Goal: Information Seeking & Learning: Find specific fact

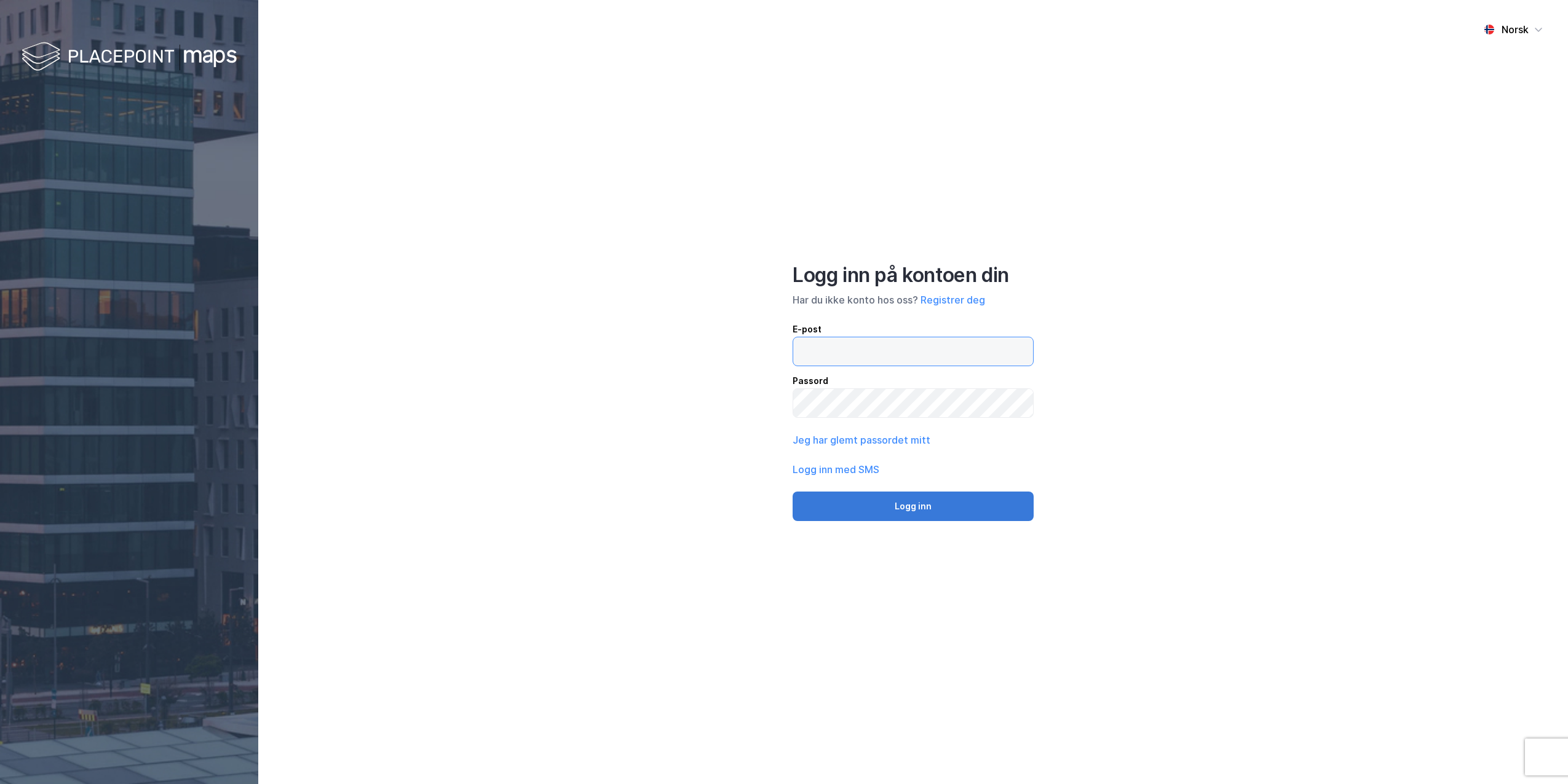
type input "[PERSON_NAME][EMAIL_ADDRESS][DOMAIN_NAME]"
click at [818, 509] on button "Logg inn" at bounding box center [913, 506] width 241 height 30
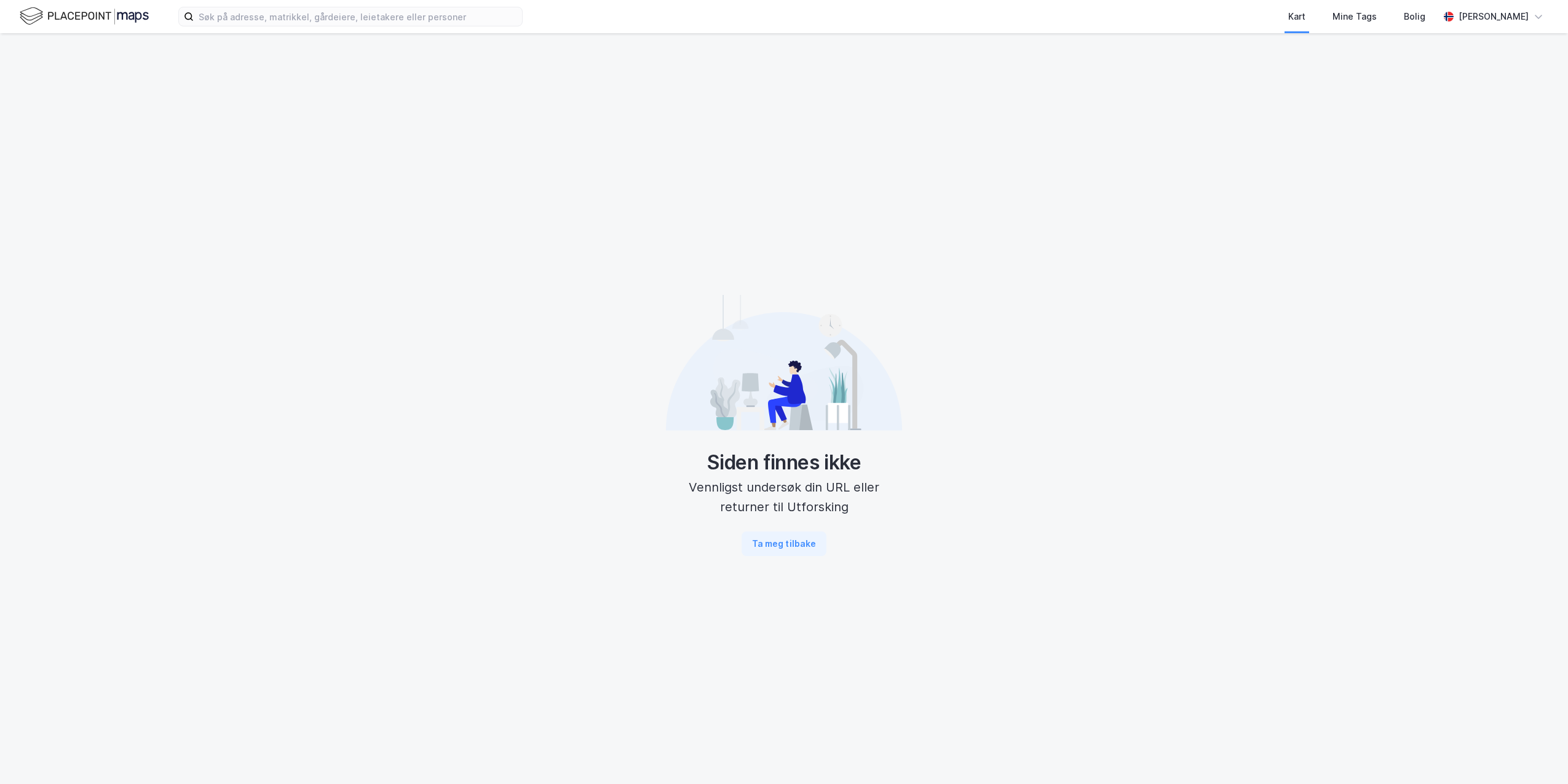
click at [290, 26] on div "Kart Mine Tags Bolig [PERSON_NAME]" at bounding box center [784, 16] width 1568 height 33
click at [290, 25] on input at bounding box center [358, 16] width 329 height 18
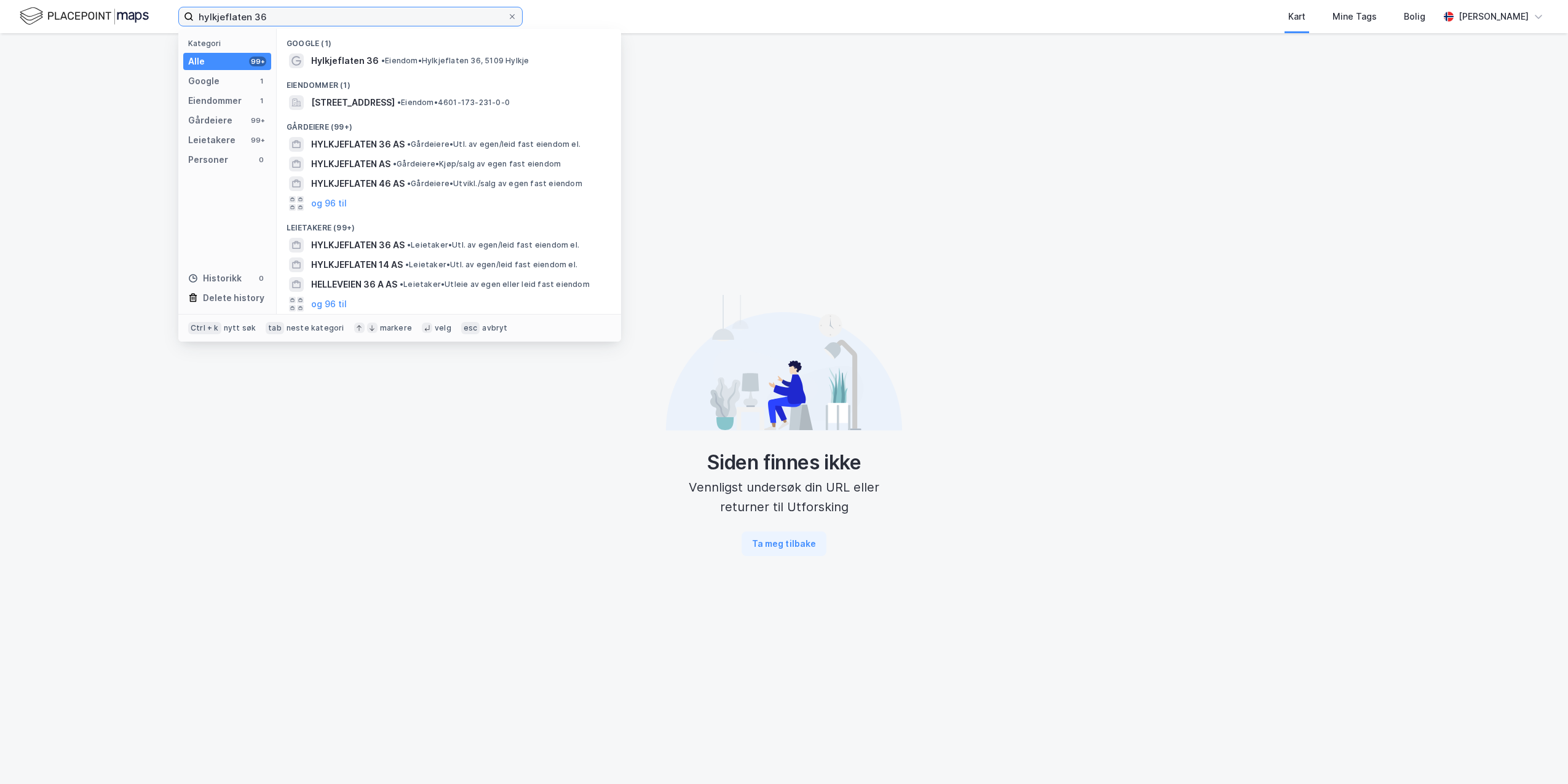
type input "hylkjeflaten 36"
click at [365, 49] on div "Google (1)" at bounding box center [449, 40] width 344 height 22
click at [362, 57] on span "Hylkjeflaten 36" at bounding box center [345, 61] width 68 height 15
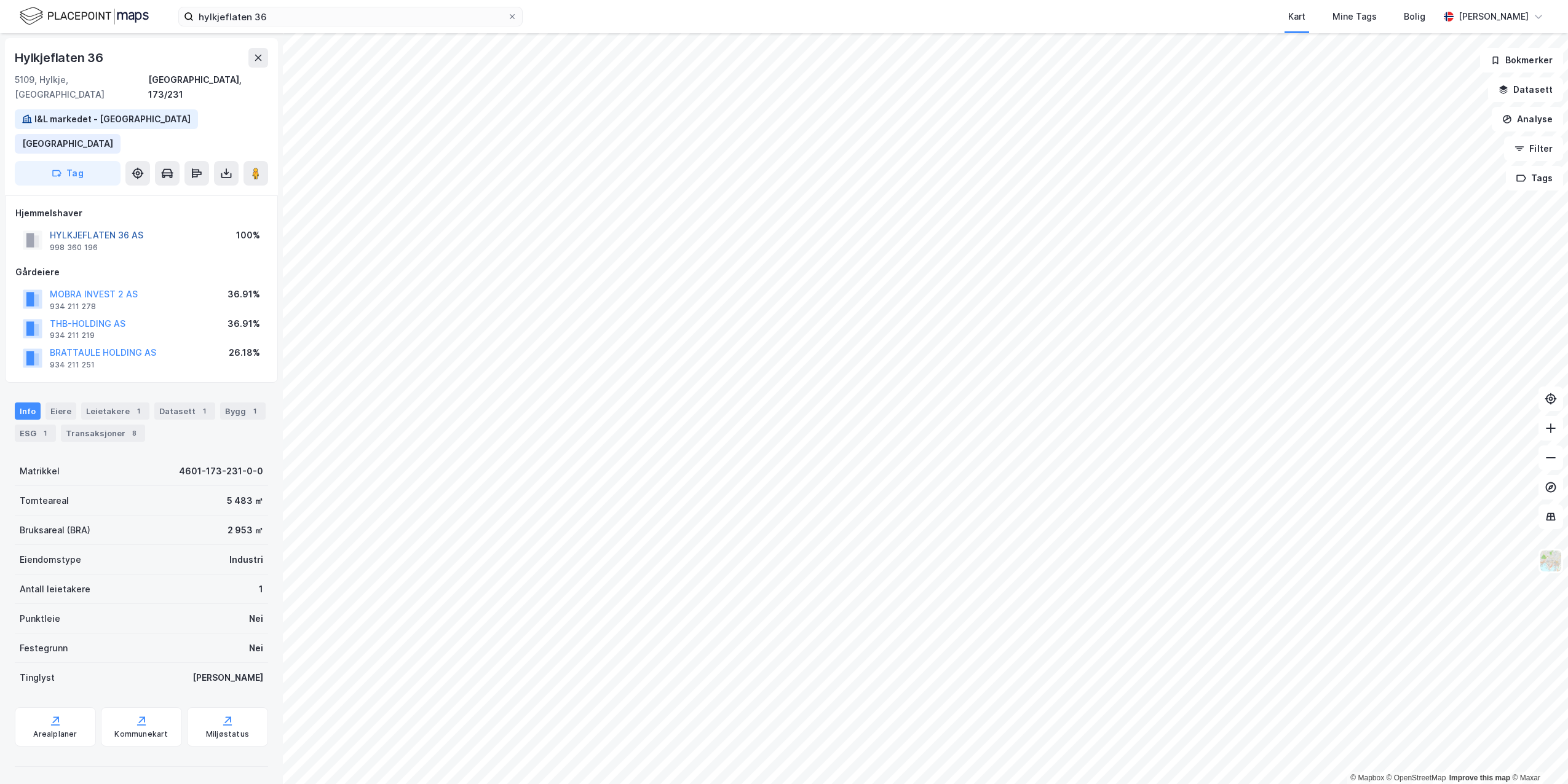
click at [0, 0] on button "HYLKJEFLATEN 36 AS" at bounding box center [0, 0] width 0 height 0
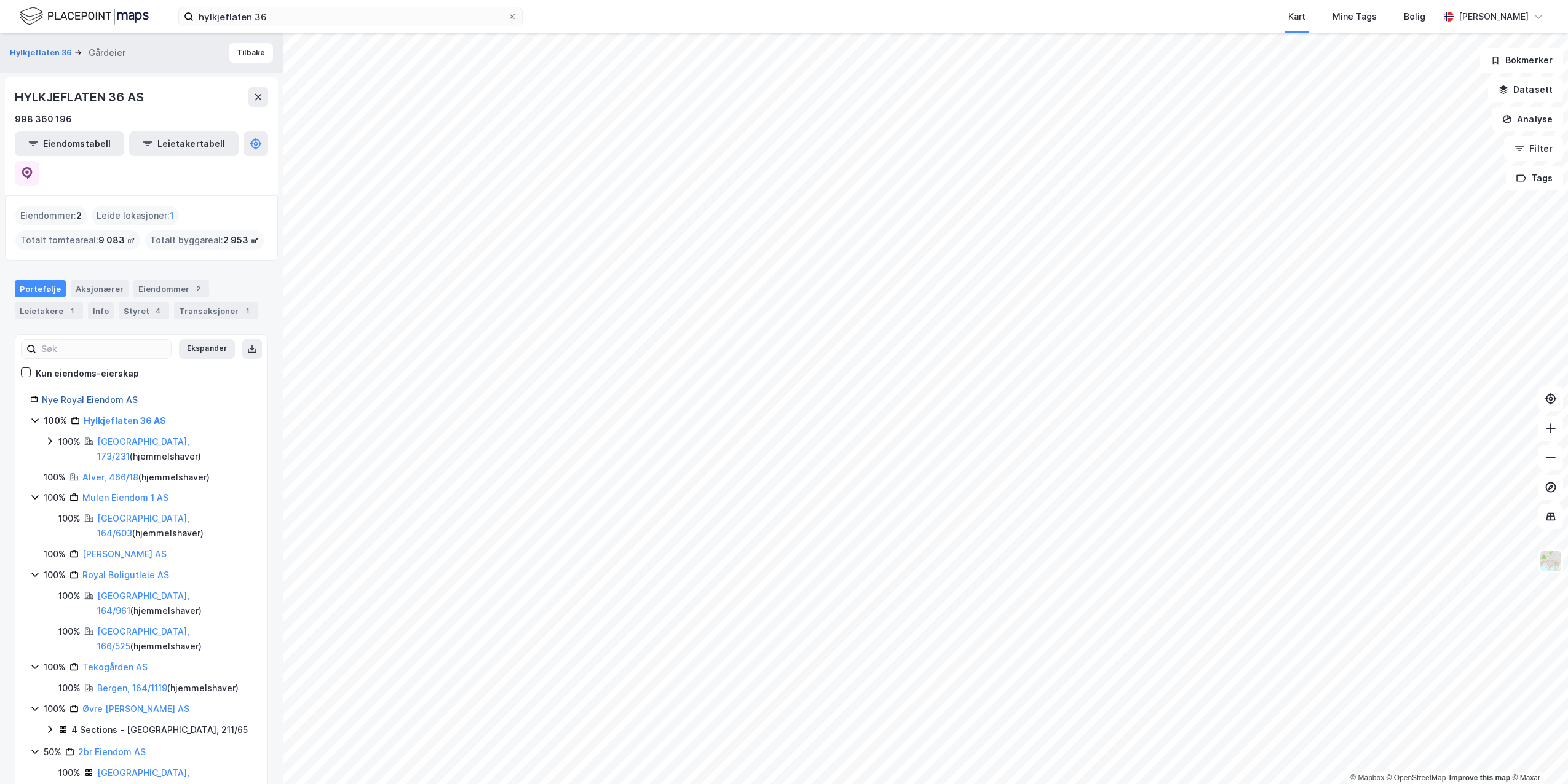
click at [117, 395] on link "Nye Royal Eiendom AS" at bounding box center [90, 400] width 96 height 11
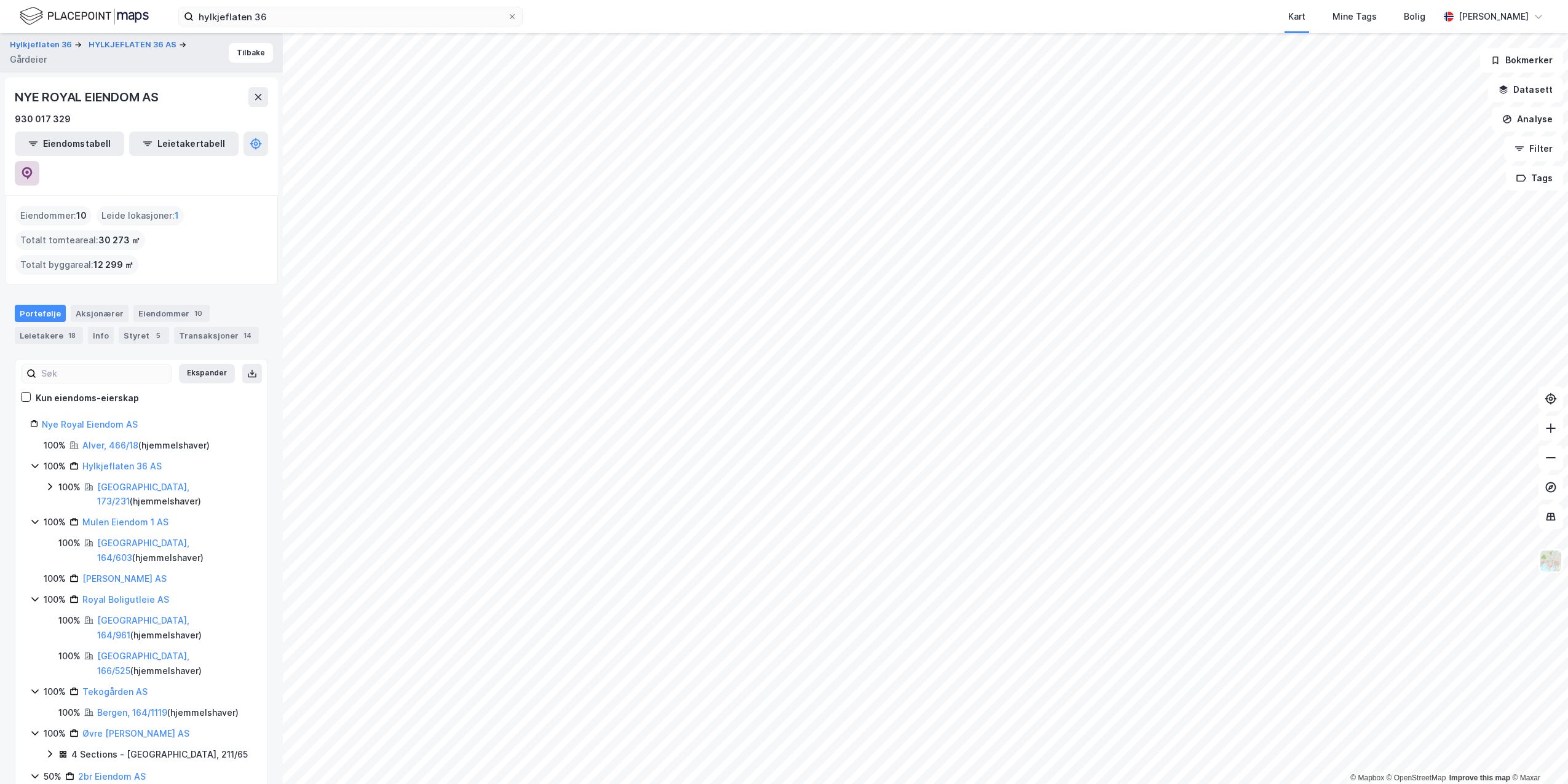
click at [40, 161] on button at bounding box center [27, 173] width 25 height 25
